Goal: Find specific page/section: Find specific page/section

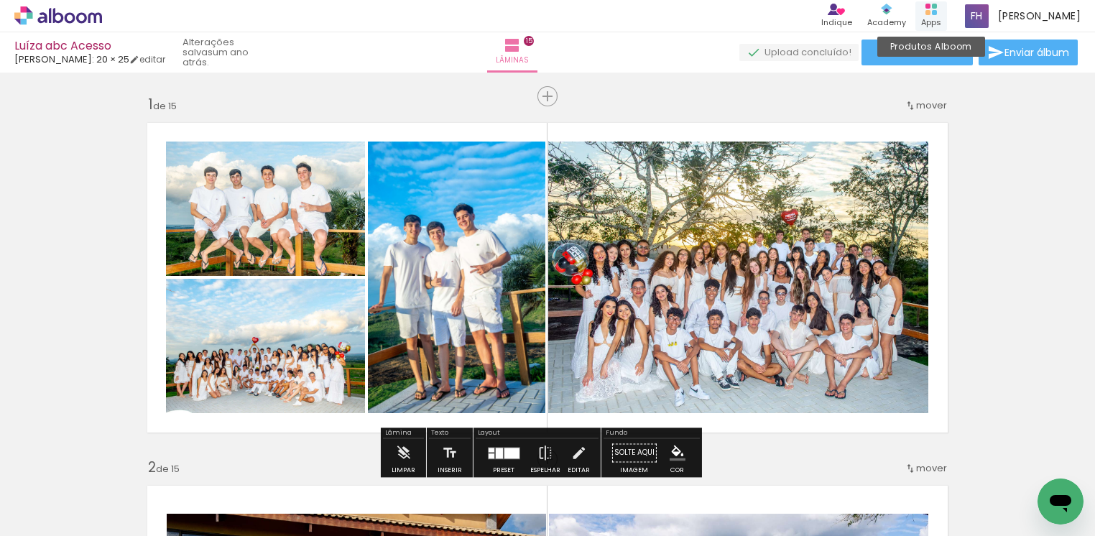
click at [935, 10] on icon at bounding box center [931, 9] width 11 height 11
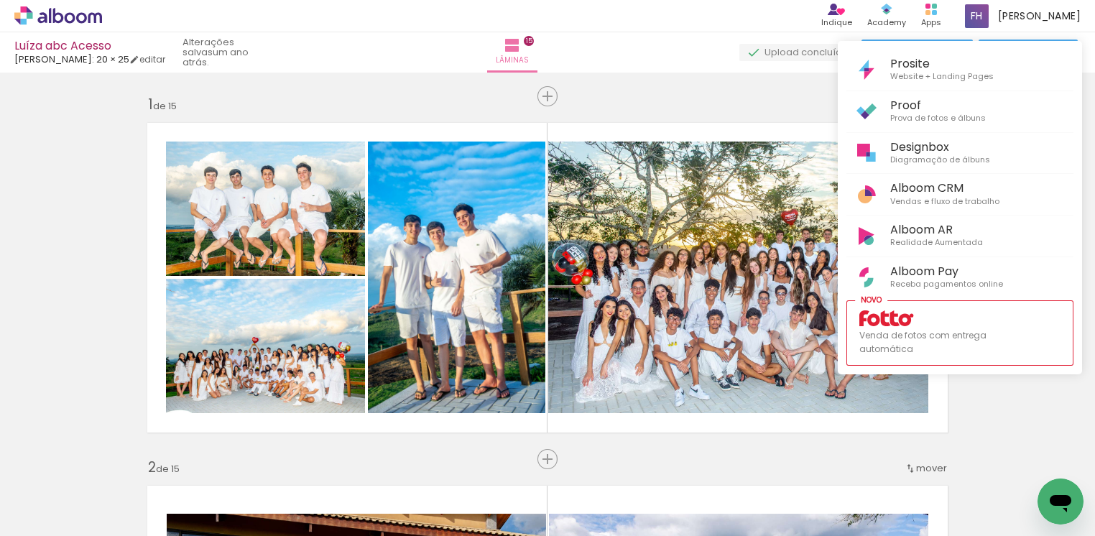
click at [881, 17] on div at bounding box center [547, 268] width 1095 height 536
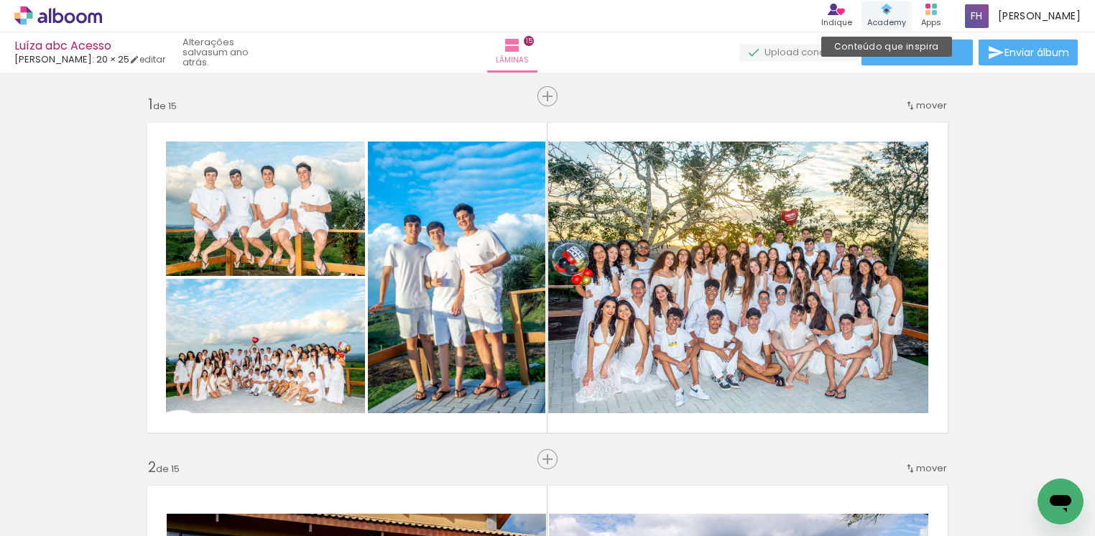
click at [896, 17] on div "Academy" at bounding box center [886, 23] width 39 height 12
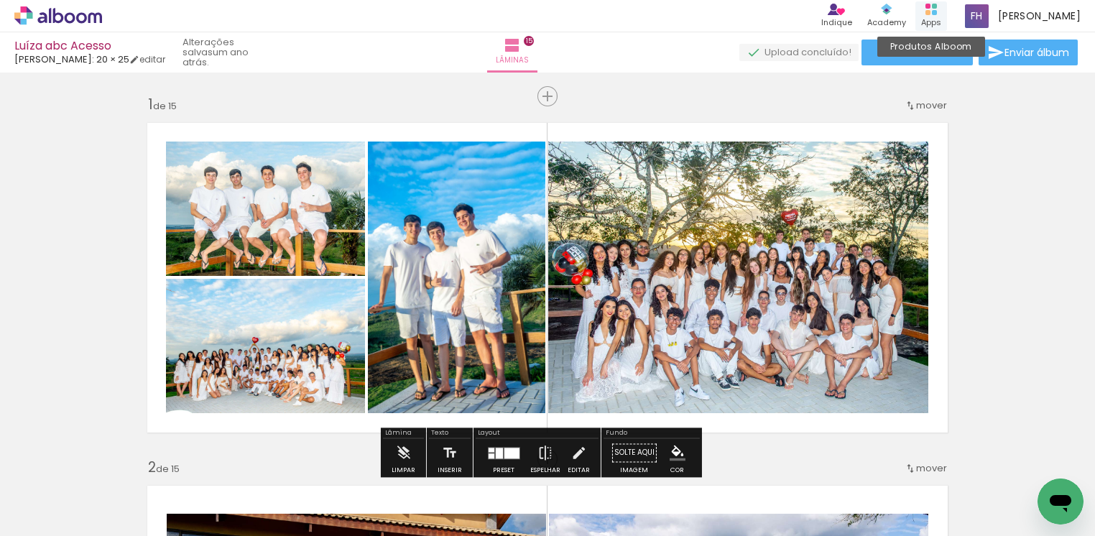
click at [938, 20] on div "Apps" at bounding box center [931, 23] width 20 height 12
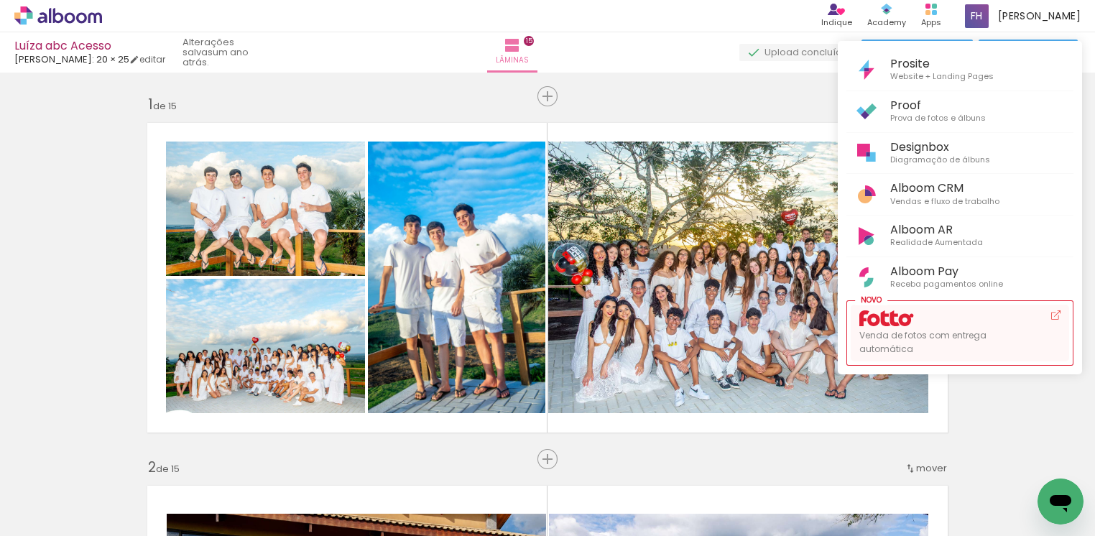
click at [892, 322] on icon at bounding box center [895, 318] width 10 height 16
drag, startPoint x: 1084, startPoint y: 111, endPoint x: 1086, endPoint y: 129, distance: 18.0
click at [1086, 129] on div at bounding box center [547, 268] width 1095 height 536
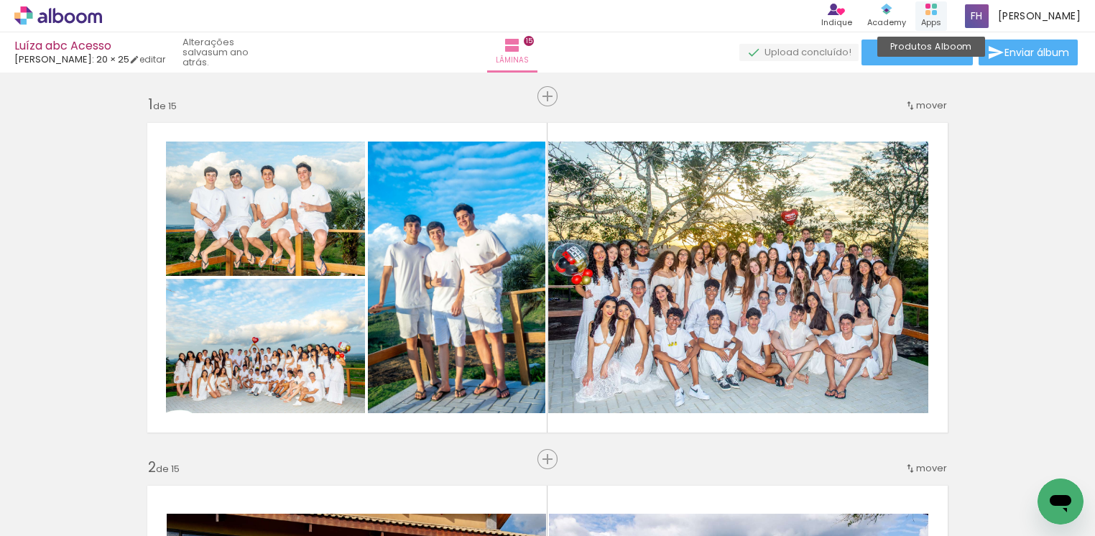
click at [937, 13] on rect at bounding box center [934, 12] width 5 height 5
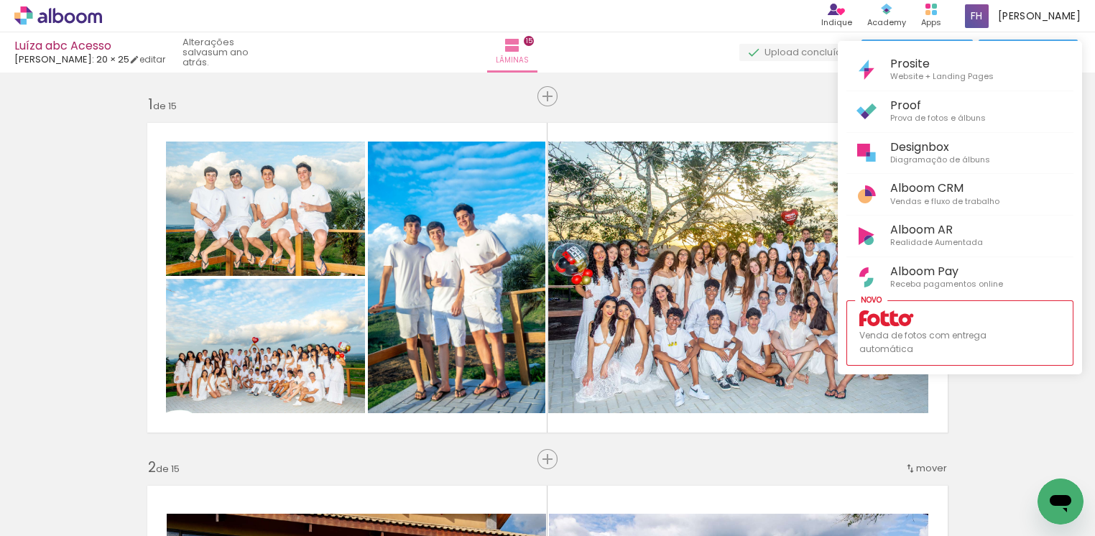
drag, startPoint x: 1083, startPoint y: 116, endPoint x: 1079, endPoint y: 141, distance: 24.7
click at [1087, 152] on div at bounding box center [547, 268] width 1095 height 536
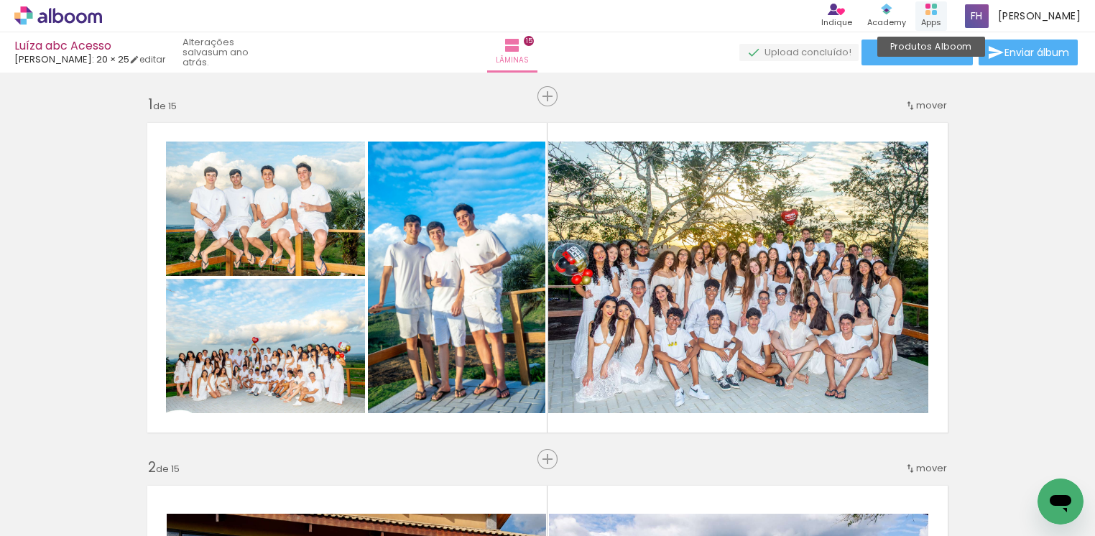
click at [929, 9] on icon at bounding box center [931, 9] width 11 height 11
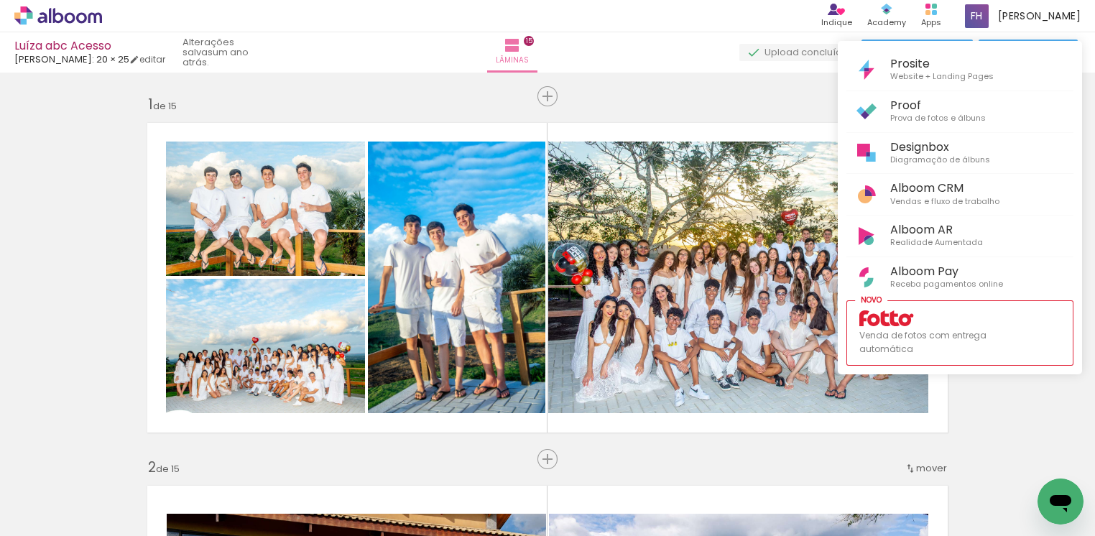
click at [1019, 12] on div at bounding box center [547, 268] width 1095 height 536
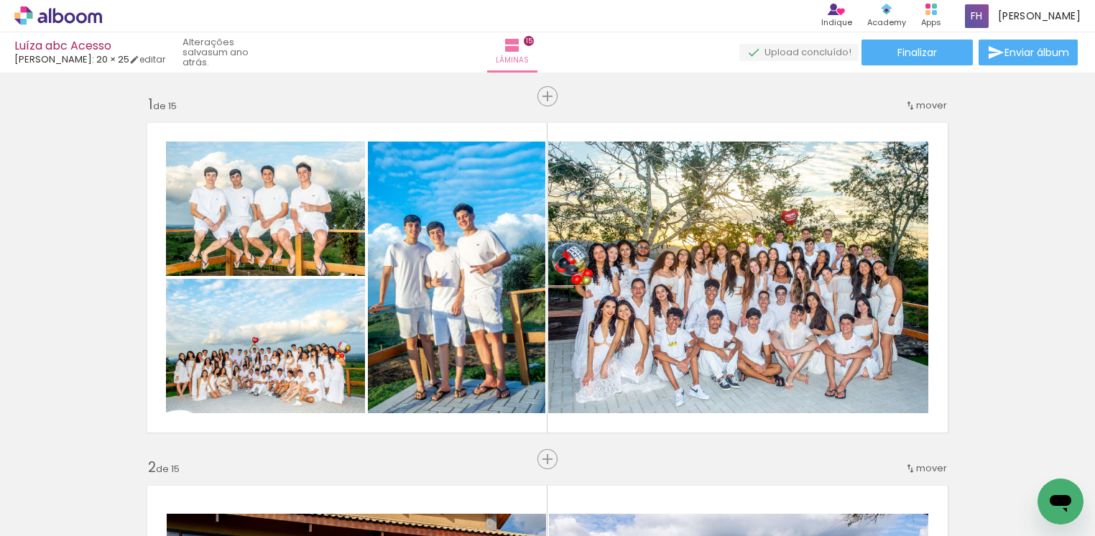
click at [1019, 12] on span "[PERSON_NAME]" at bounding box center [1039, 16] width 83 height 15
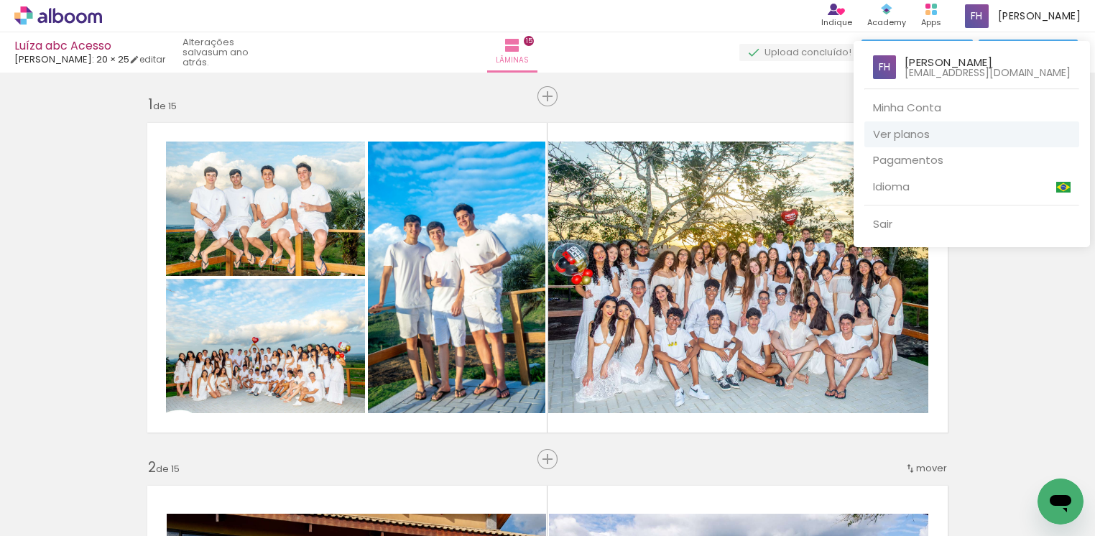
click at [923, 131] on link "Ver planos" at bounding box center [972, 134] width 215 height 27
click at [903, 164] on link "Pagamentos" at bounding box center [972, 160] width 215 height 27
click at [947, 11] on div at bounding box center [547, 268] width 1095 height 536
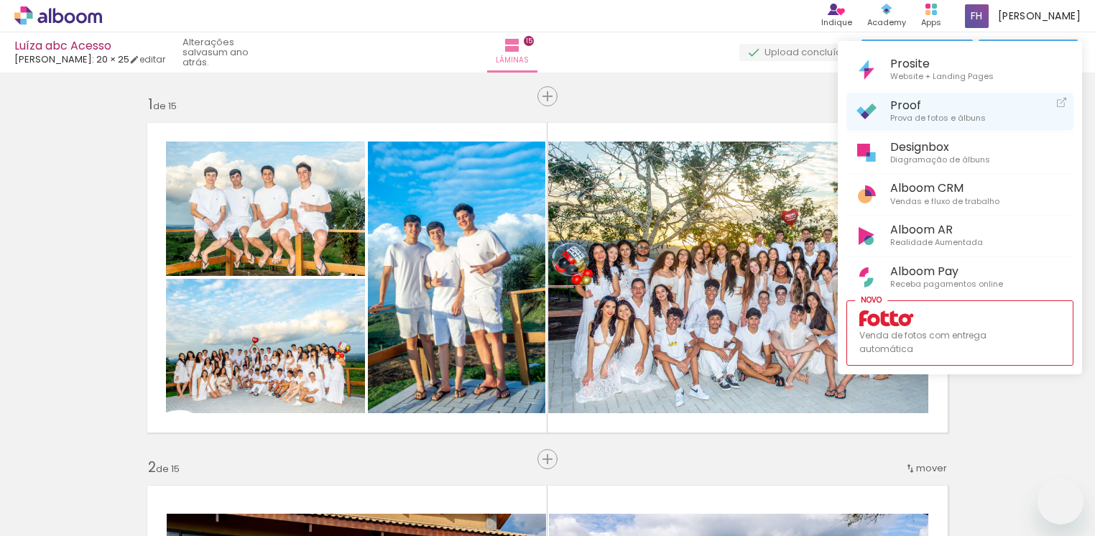
click at [891, 109] on span "Proof" at bounding box center [938, 105] width 96 height 14
click at [898, 113] on span "Prova de fotos e álbuns" at bounding box center [938, 118] width 96 height 13
click at [900, 112] on span "Prova de fotos e álbuns" at bounding box center [938, 118] width 96 height 13
